Goal: Task Accomplishment & Management: Manage account settings

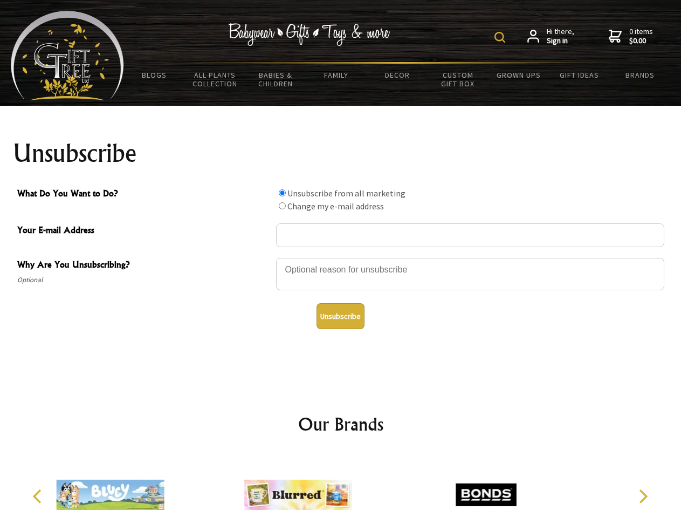
click at [502, 37] on img at bounding box center [500, 37] width 11 height 11
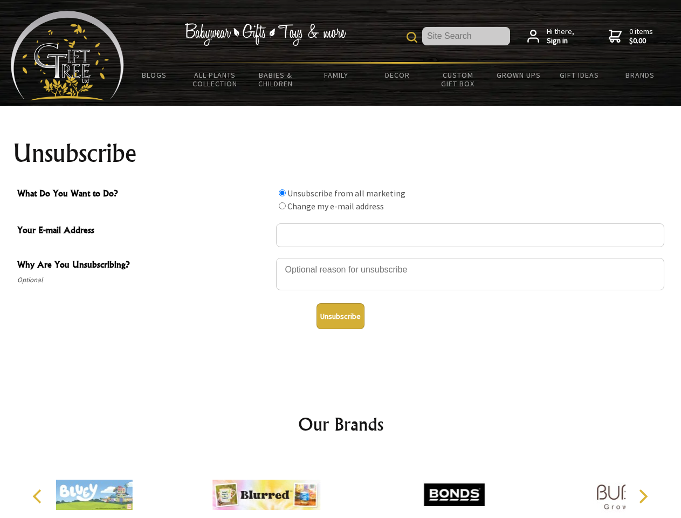
click at [341, 257] on div at bounding box center [470, 276] width 389 height 38
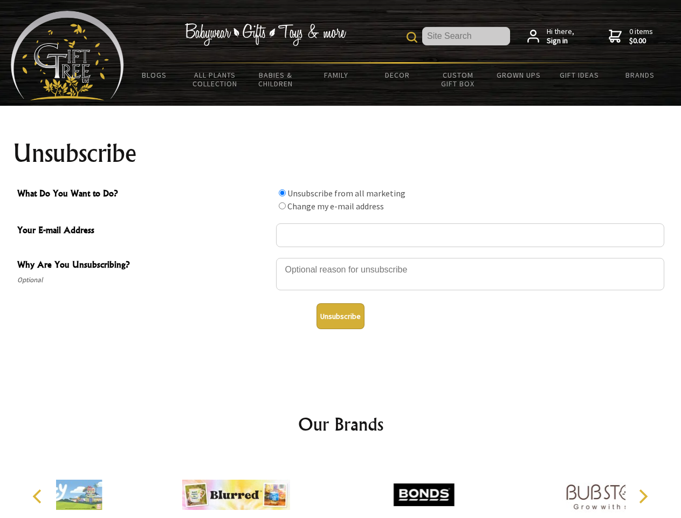
click at [282, 193] on input "What Do You Want to Do?" at bounding box center [282, 192] width 7 height 7
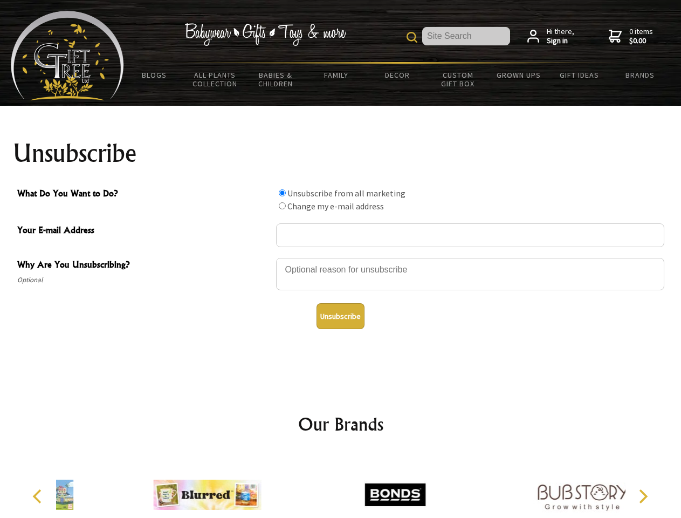
click at [282, 206] on input "What Do You Want to Do?" at bounding box center [282, 205] width 7 height 7
radio input "true"
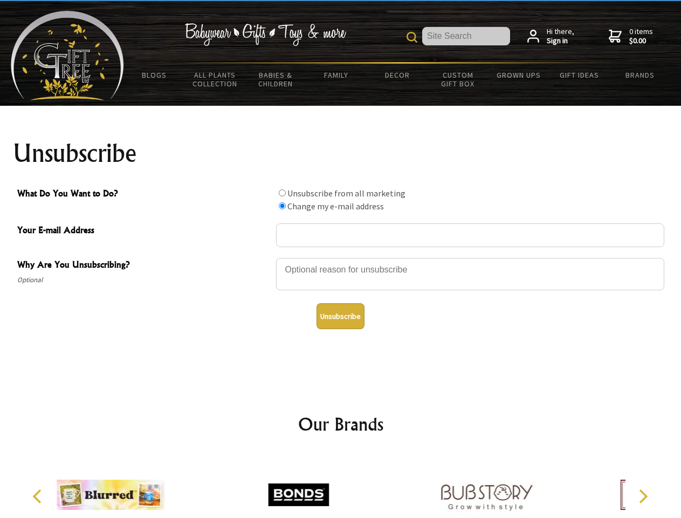
click at [340, 316] on button "Unsubscribe" at bounding box center [341, 316] width 48 height 26
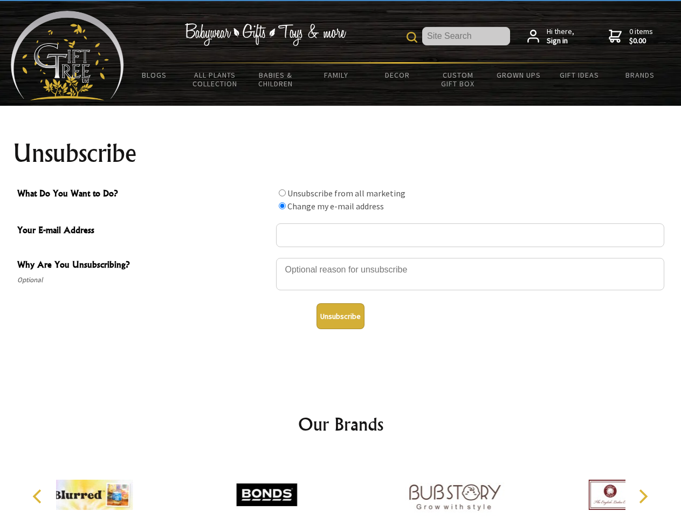
click at [341, 486] on div at bounding box center [267, 496] width 188 height 84
click at [39, 496] on icon "Previous" at bounding box center [38, 496] width 14 height 14
click at [643, 496] on icon "Next" at bounding box center [643, 496] width 14 height 14
